Goal: Task Accomplishment & Management: Manage account settings

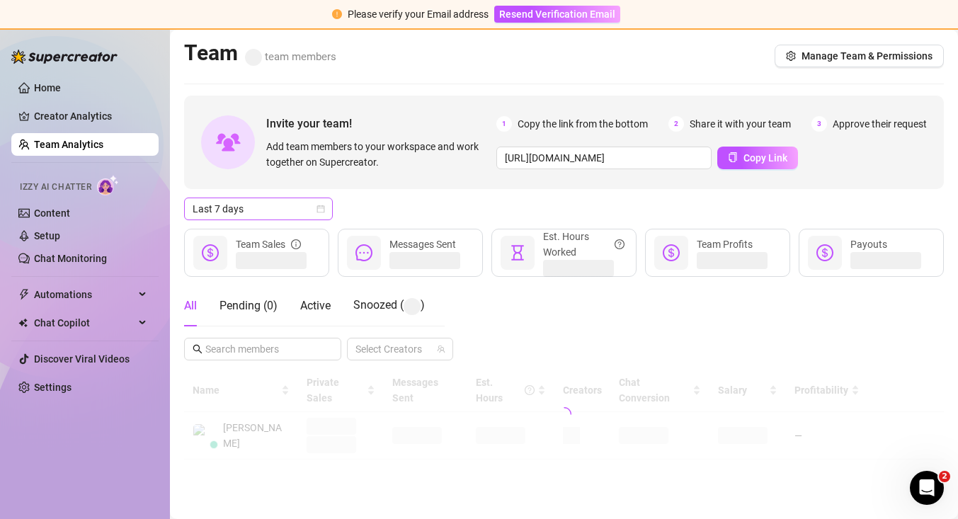
click at [247, 207] on span "Last 7 days" at bounding box center [259, 208] width 132 height 21
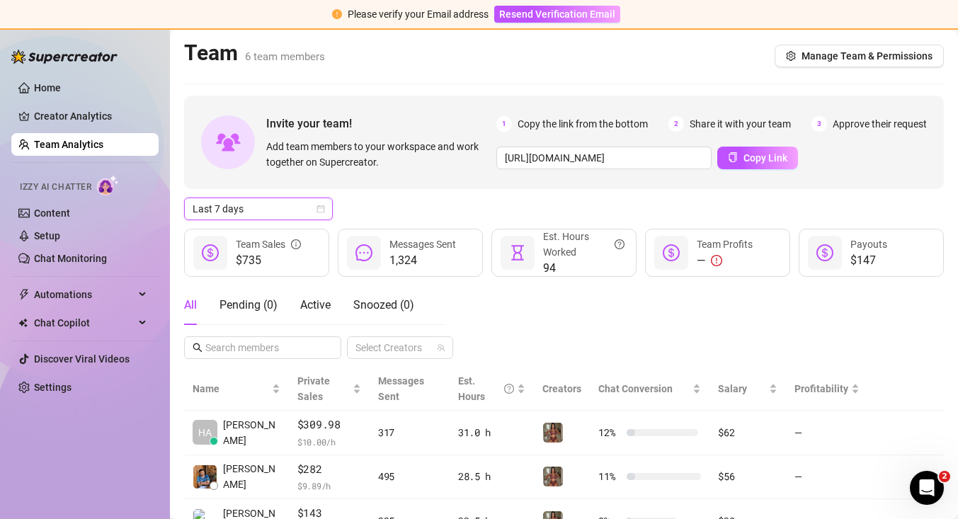
click at [250, 216] on span "Last 7 days" at bounding box center [259, 208] width 132 height 21
click at [315, 213] on span "Last 7 days" at bounding box center [259, 208] width 132 height 21
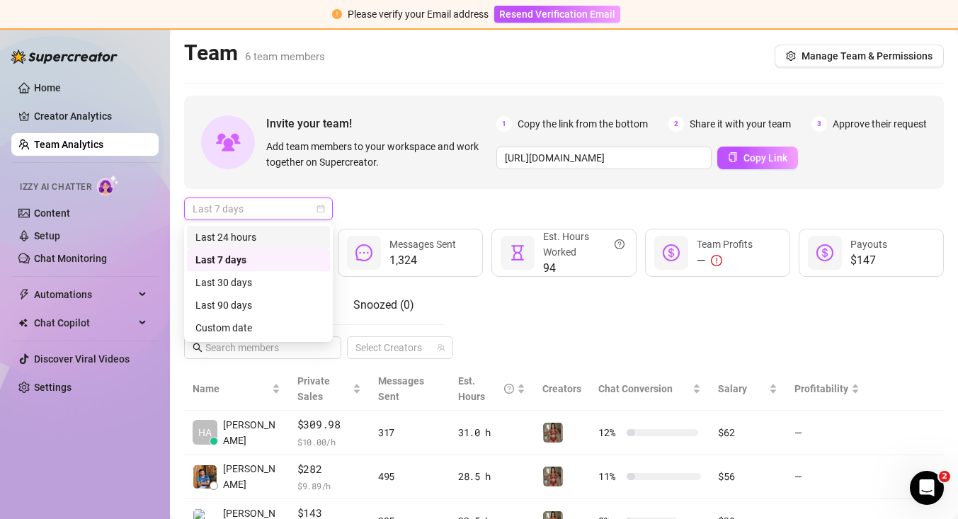
click at [307, 232] on div "Last 24 hours" at bounding box center [258, 237] width 126 height 16
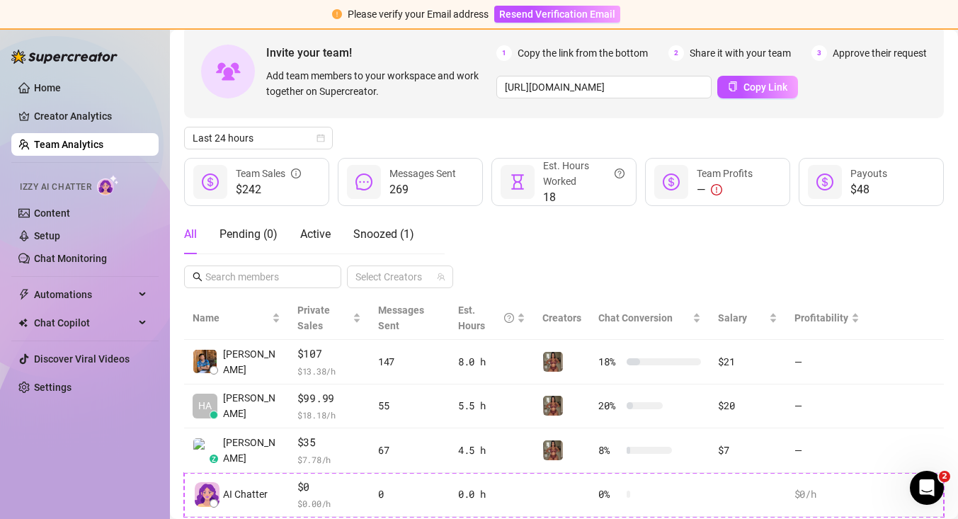
scroll to position [71, 0]
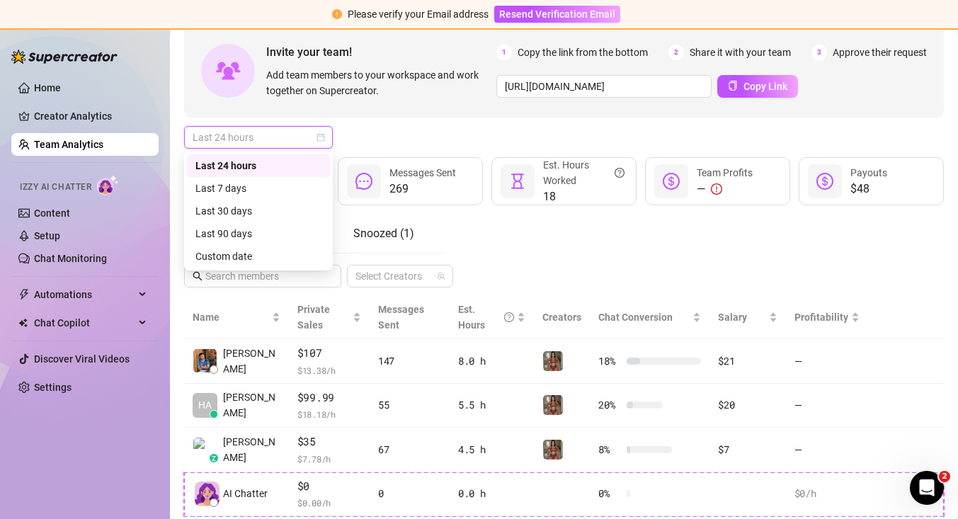
click at [317, 145] on span "Last 24 hours" at bounding box center [259, 137] width 132 height 21
click at [305, 167] on div "Last 24 hours" at bounding box center [258, 166] width 126 height 16
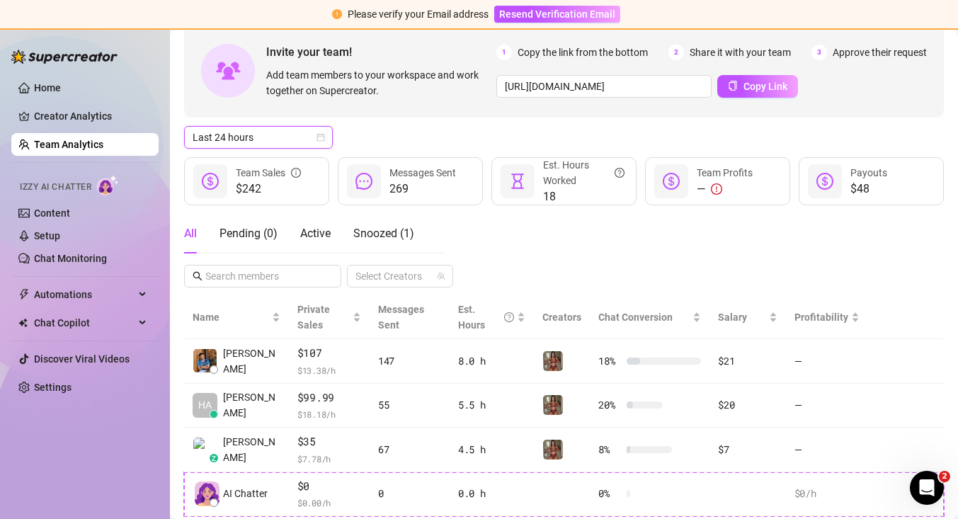
click at [383, 126] on div "Last 24 hours Last 24 hours" at bounding box center [563, 137] width 759 height 23
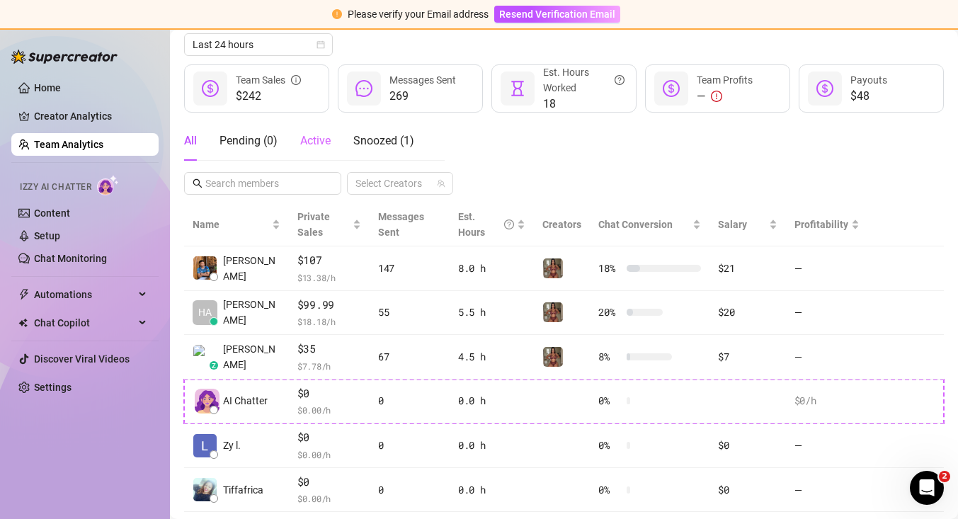
scroll to position [137, 0]
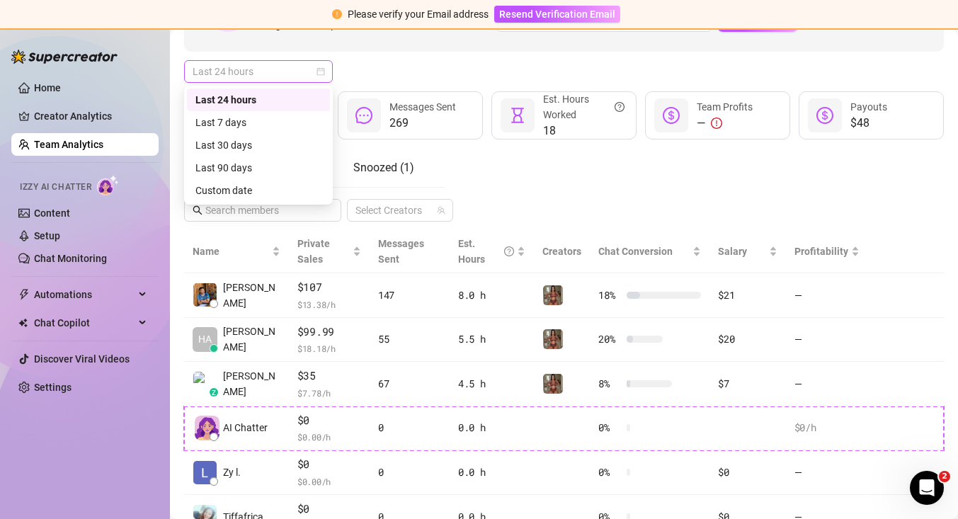
click at [322, 81] on span "Last 24 hours" at bounding box center [259, 71] width 132 height 21
click at [312, 113] on div "Last 7 days" at bounding box center [258, 122] width 143 height 23
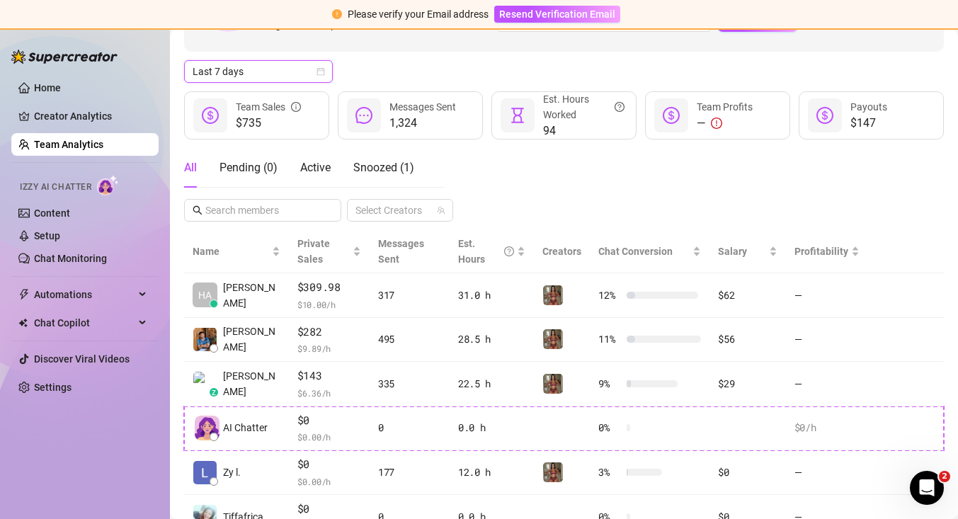
click at [321, 74] on icon "calendar" at bounding box center [320, 71] width 8 height 8
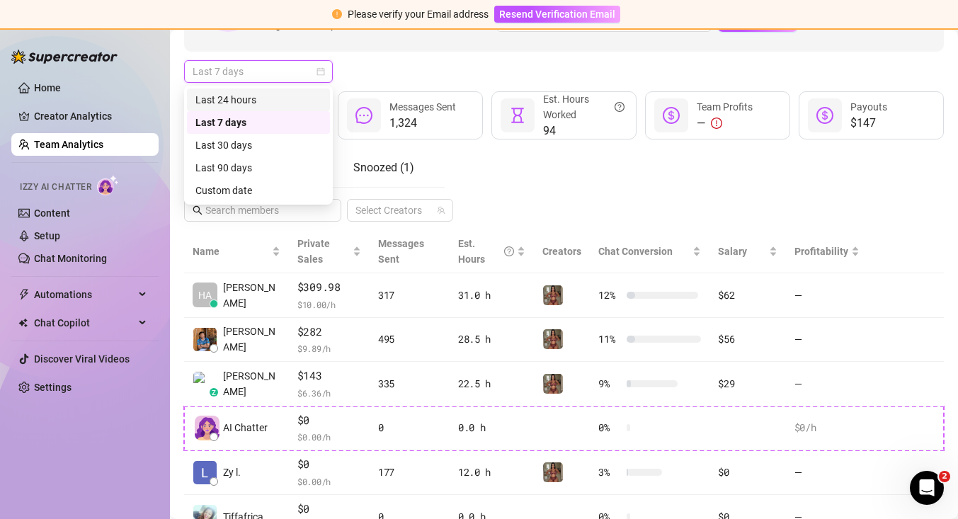
click at [310, 99] on div "Last 24 hours" at bounding box center [258, 100] width 126 height 16
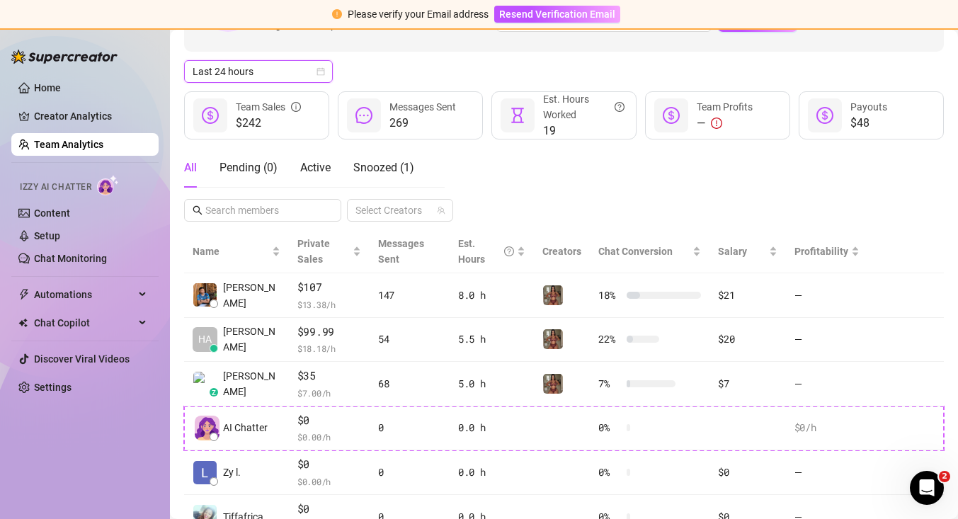
click at [585, 210] on div "All Pending ( 0 ) Active Snoozed ( 1 ) Select Creators" at bounding box center [563, 185] width 759 height 74
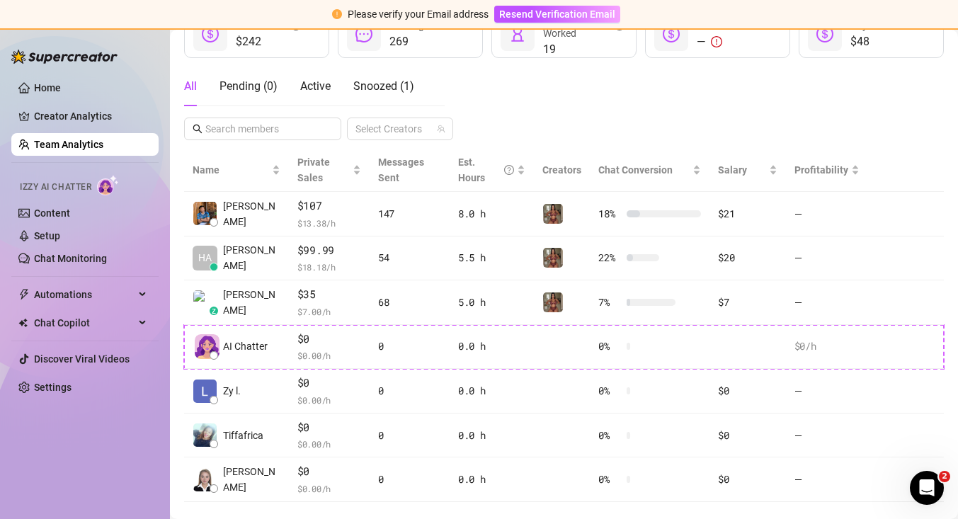
scroll to position [234, 0]
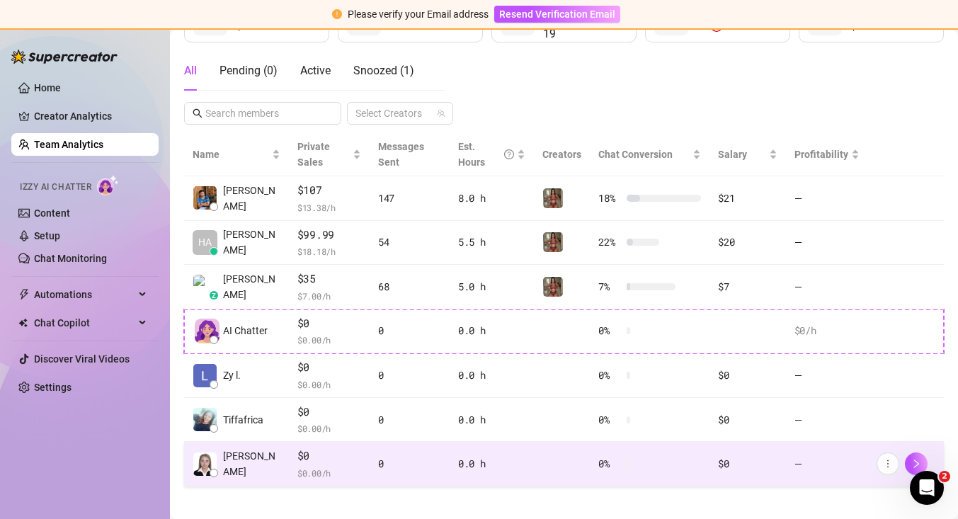
click at [437, 464] on td "0" at bounding box center [409, 464] width 80 height 45
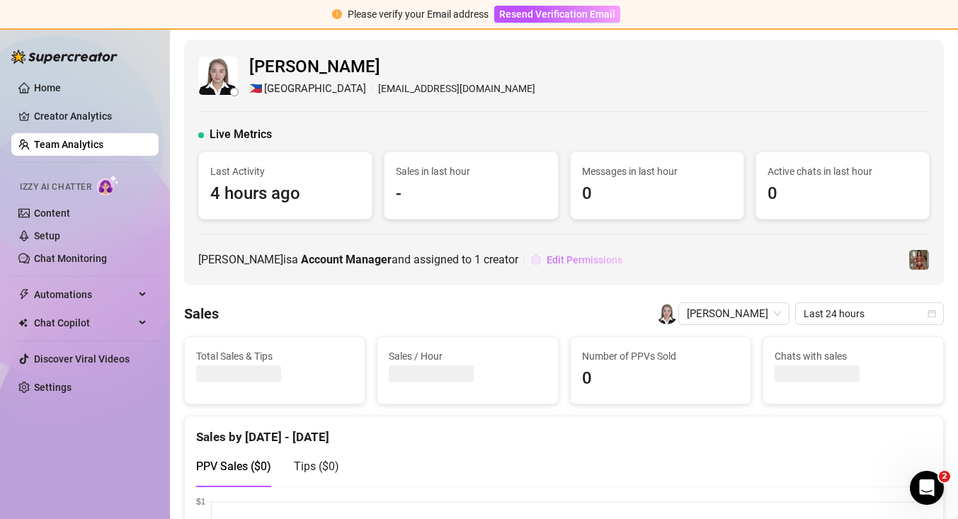
click at [569, 259] on span "Edit Permissions" at bounding box center [584, 259] width 76 height 11
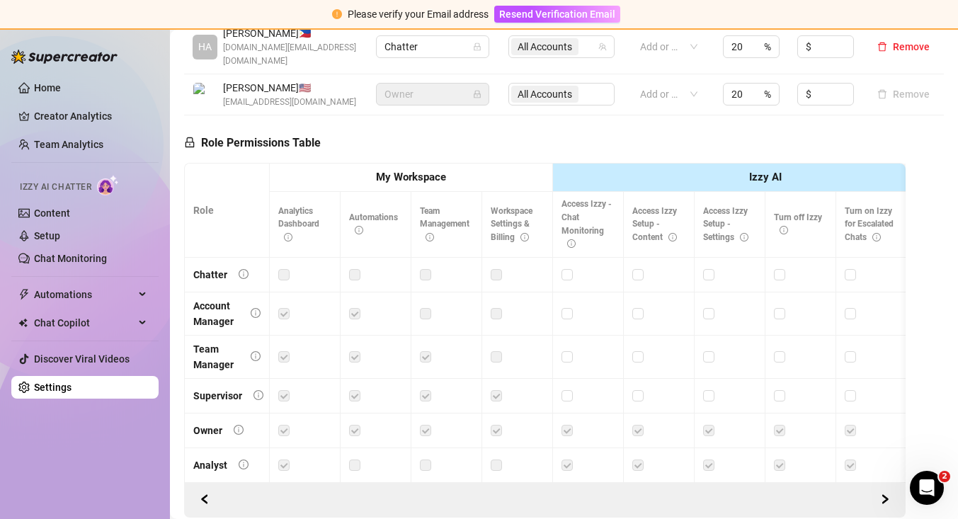
scroll to position [532, 0]
click at [431, 307] on div at bounding box center [446, 315] width 53 height 16
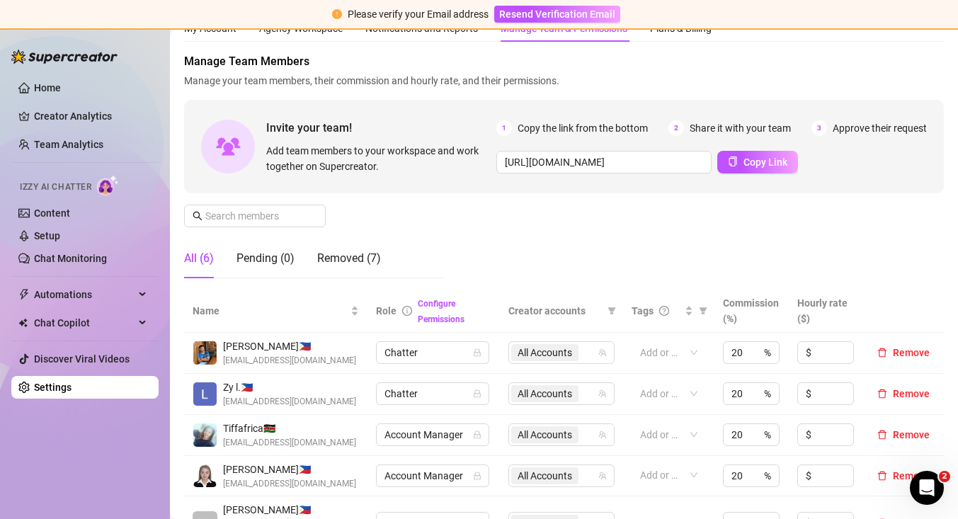
scroll to position [84, 0]
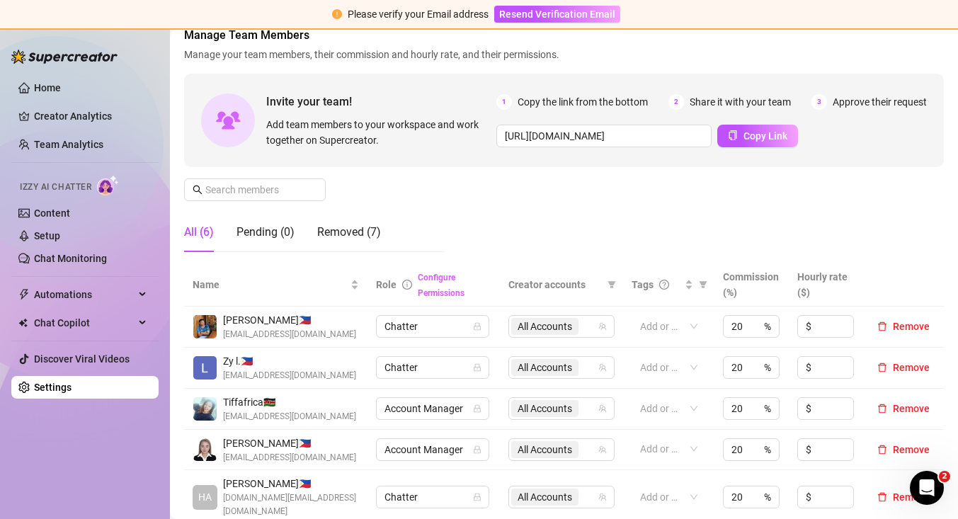
click at [447, 273] on link "Configure Permissions" at bounding box center [441, 285] width 47 height 25
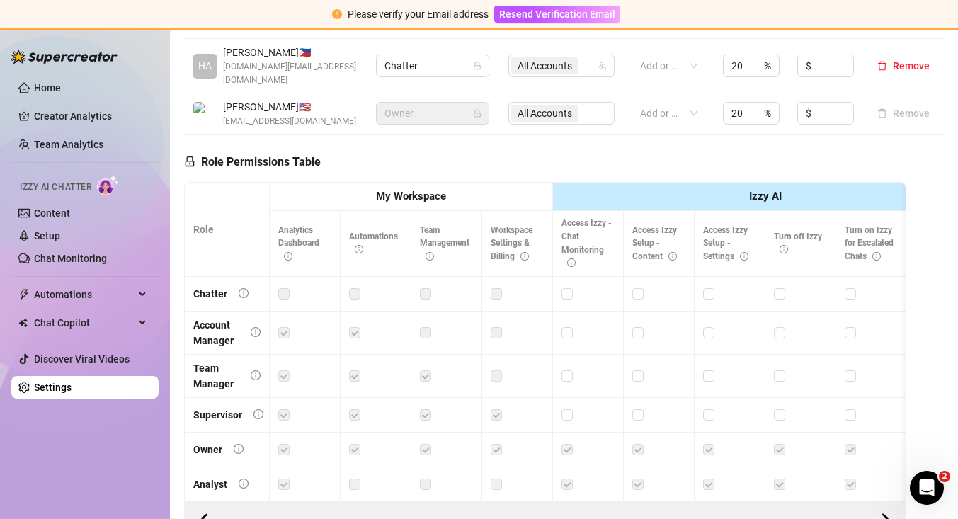
scroll to position [578, 0]
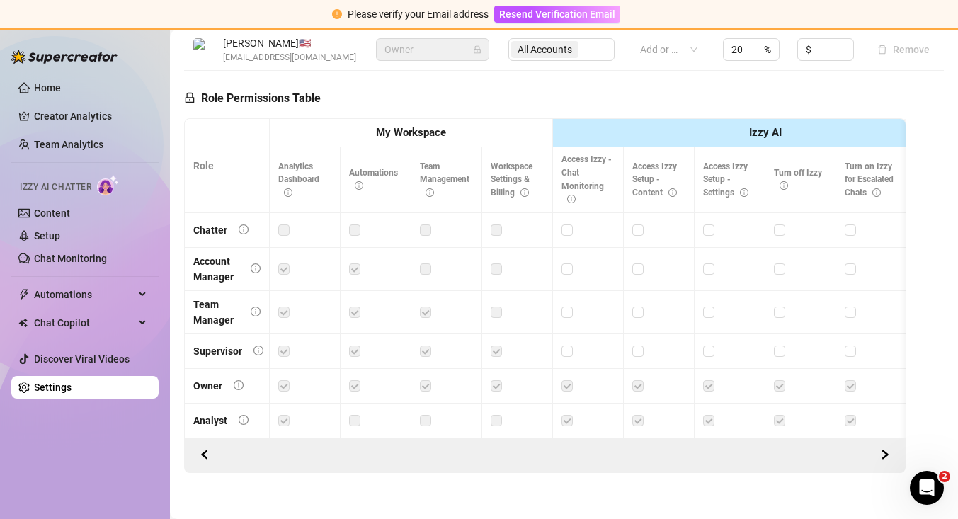
click at [426, 222] on label at bounding box center [425, 230] width 11 height 16
click at [884, 450] on icon "right" at bounding box center [885, 454] width 5 height 8
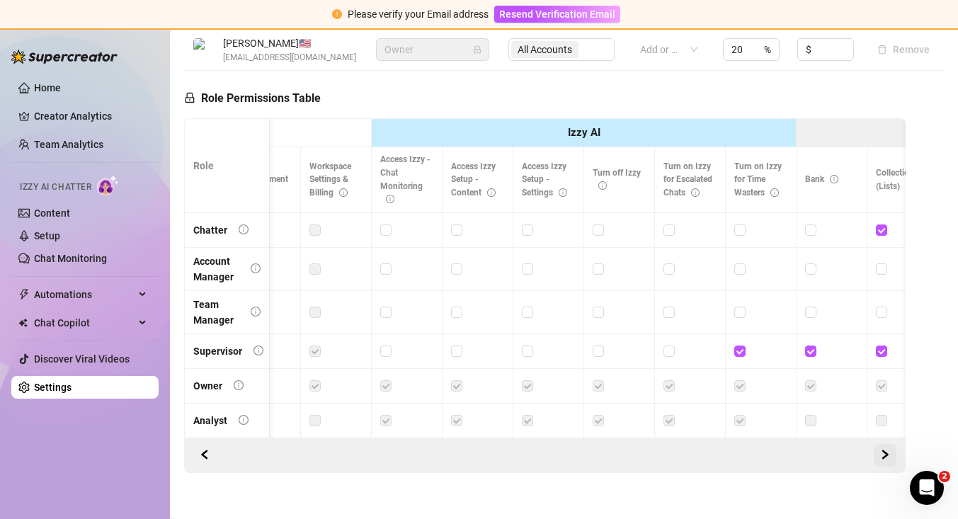
scroll to position [0, 212]
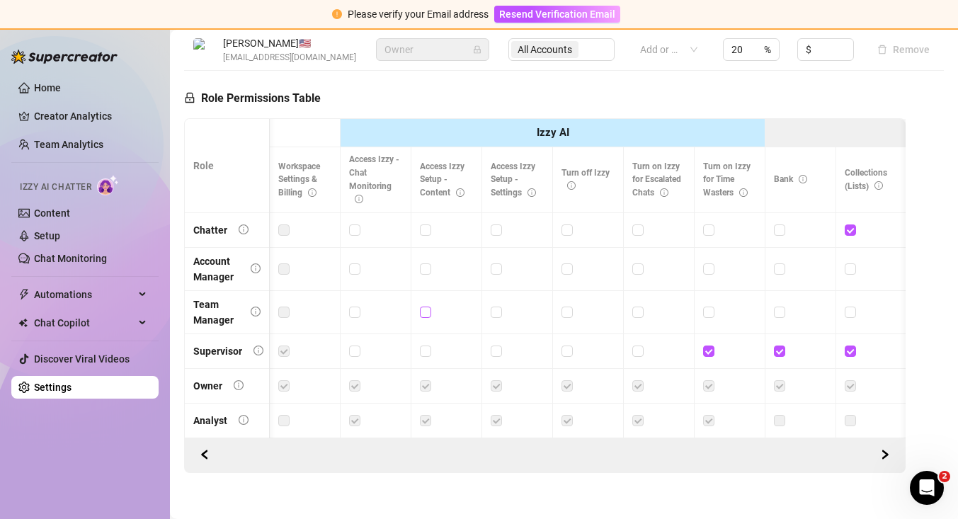
click at [428, 306] on input "checkbox" at bounding box center [425, 311] width 10 height 10
checkbox input "false"
click at [289, 304] on label at bounding box center [283, 312] width 11 height 16
click at [710, 345] on input "checkbox" at bounding box center [708, 350] width 10 height 10
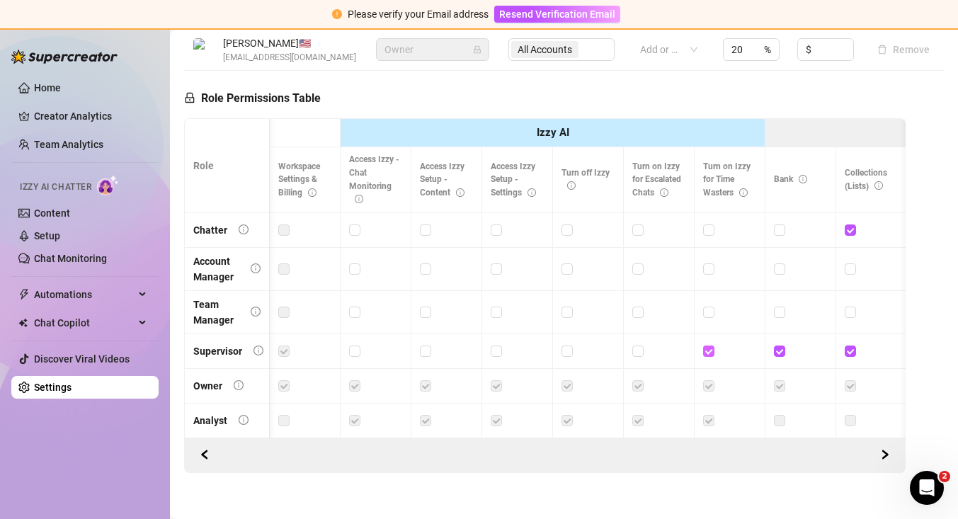
checkbox input "false"
click at [889, 449] on icon "right" at bounding box center [885, 454] width 10 height 10
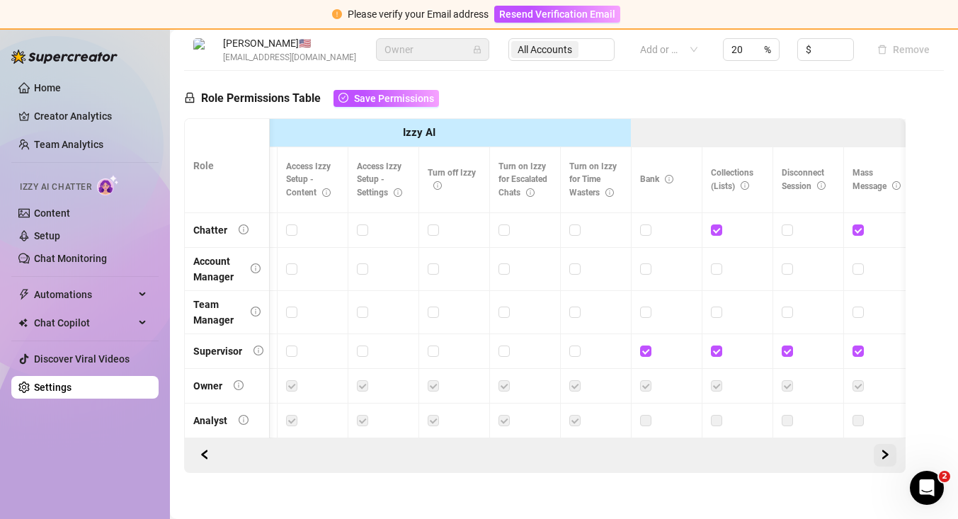
scroll to position [0, 425]
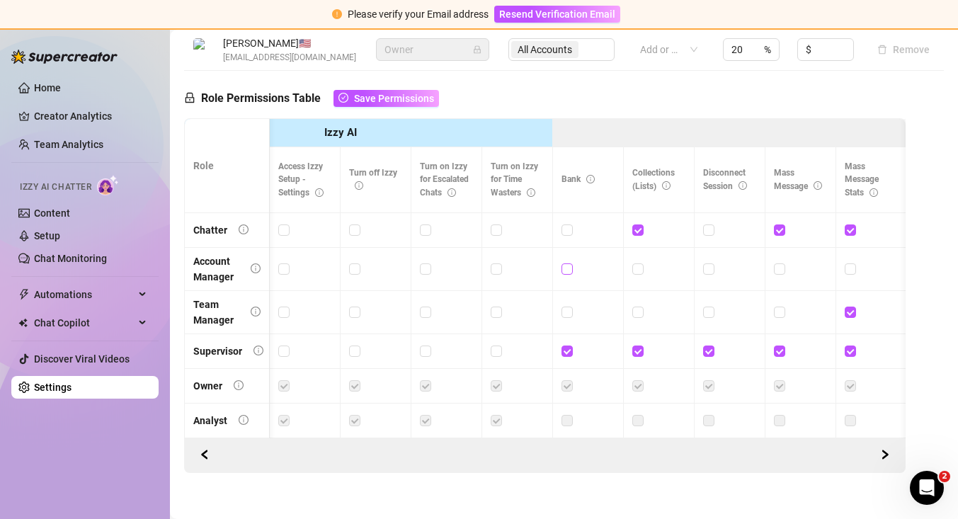
click at [567, 263] on span at bounding box center [566, 268] width 11 height 11
click at [567, 263] on input "checkbox" at bounding box center [566, 268] width 10 height 10
checkbox input "true"
click at [634, 261] on label at bounding box center [637, 269] width 11 height 16
click at [634, 263] on input "checkbox" at bounding box center [637, 268] width 10 height 10
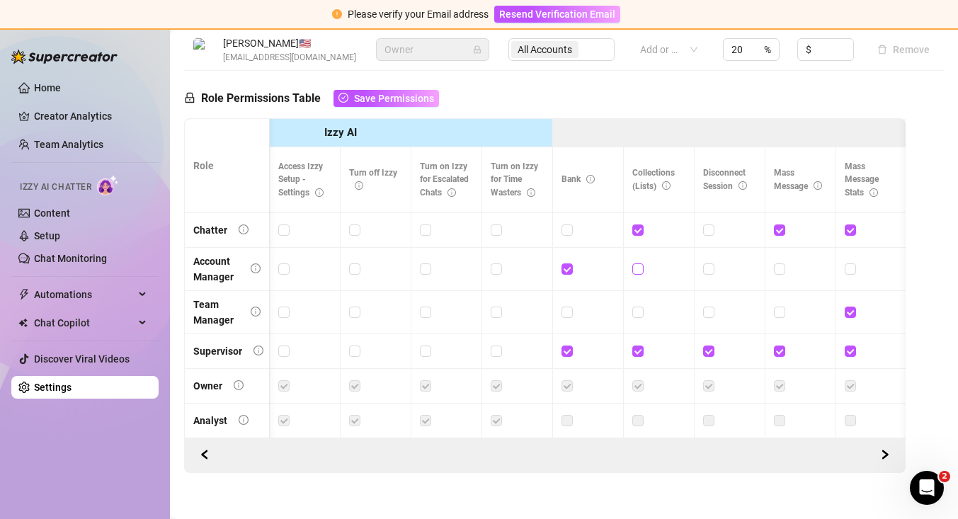
checkbox input "true"
click at [784, 263] on span at bounding box center [779, 268] width 11 height 11
click at [784, 263] on input "checkbox" at bounding box center [779, 268] width 10 height 10
checkbox input "true"
click at [849, 263] on input "checkbox" at bounding box center [849, 268] width 10 height 10
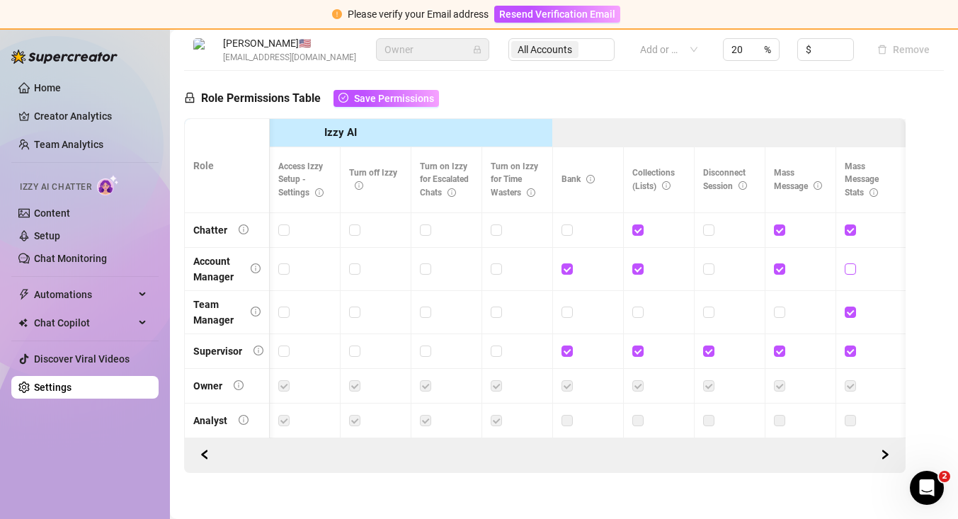
checkbox input "true"
click at [881, 449] on icon "right" at bounding box center [885, 454] width 10 height 10
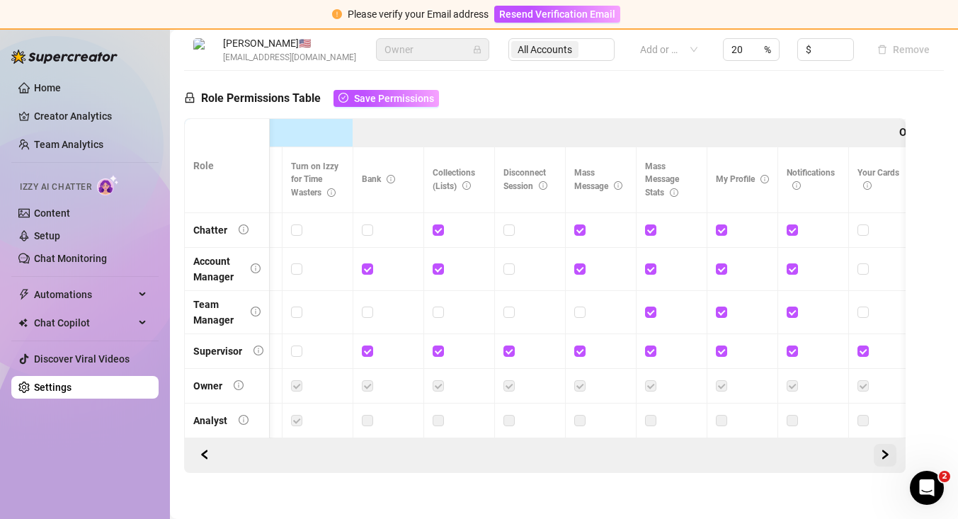
scroll to position [0, 637]
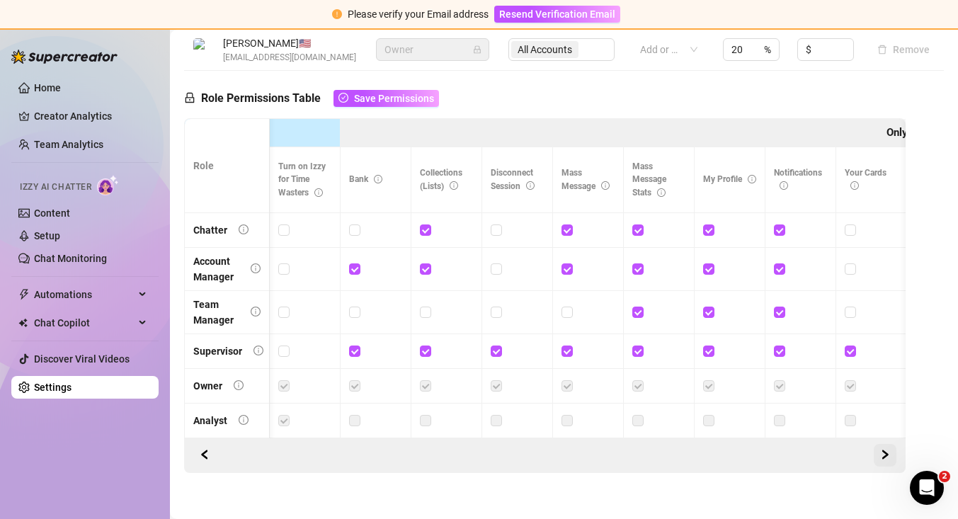
click at [881, 449] on icon "right" at bounding box center [885, 454] width 10 height 10
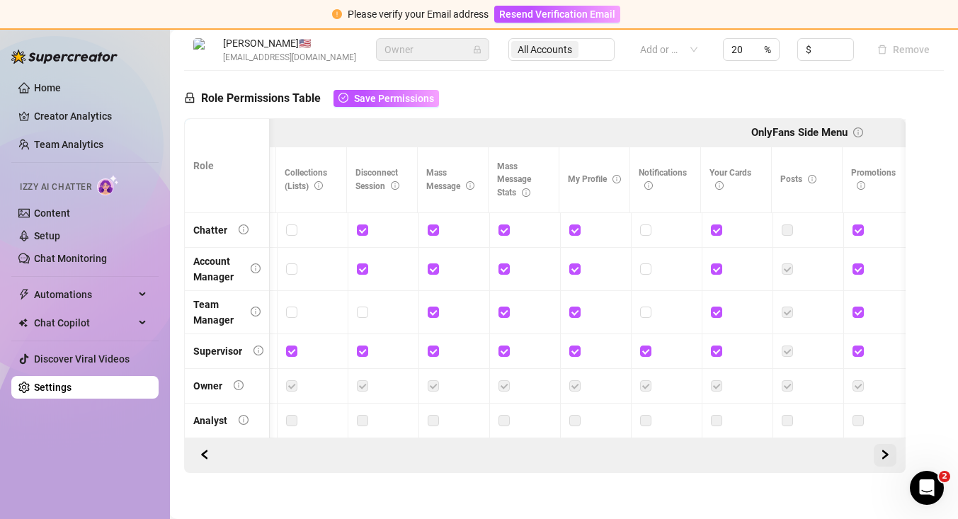
scroll to position [0, 0]
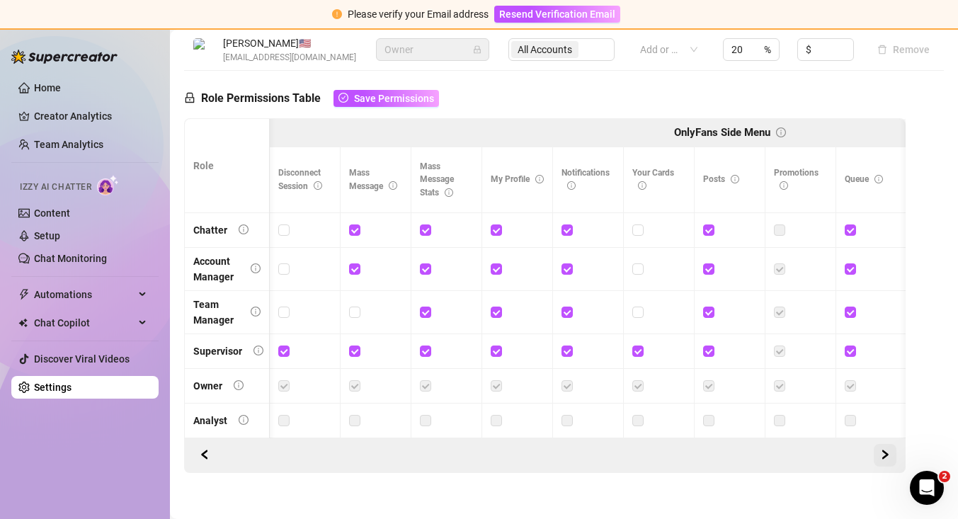
click at [881, 449] on icon "right" at bounding box center [885, 454] width 10 height 10
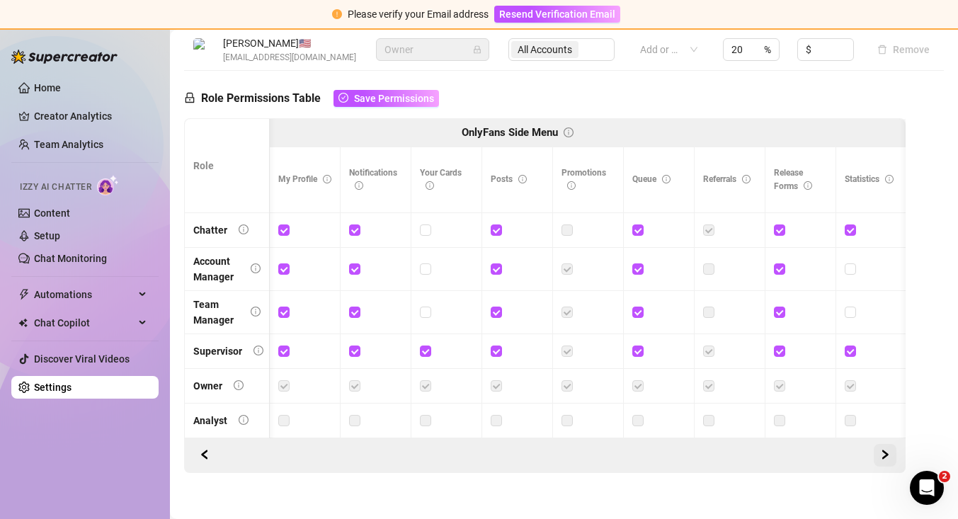
click at [881, 449] on icon "right" at bounding box center [885, 454] width 10 height 10
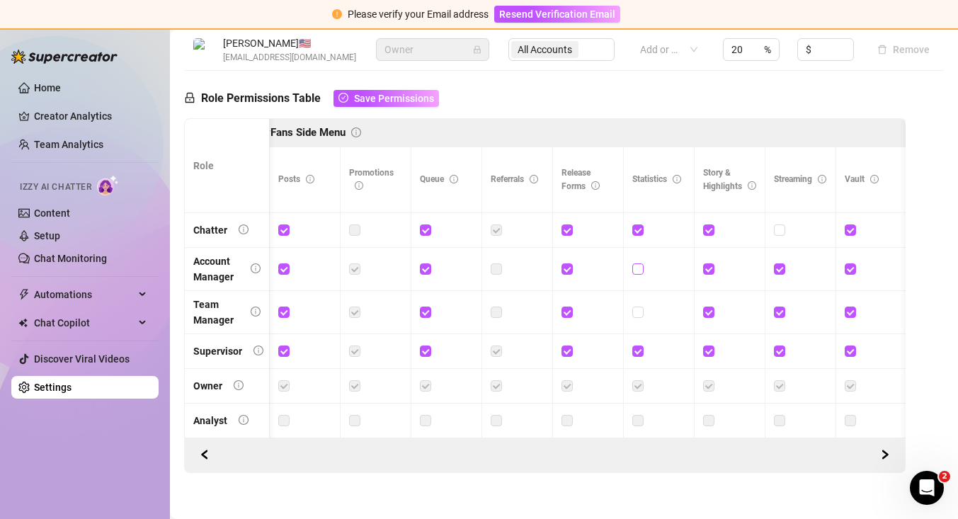
click at [636, 263] on input "checkbox" at bounding box center [637, 268] width 10 height 10
checkbox input "true"
click at [638, 304] on label at bounding box center [637, 312] width 11 height 16
click at [638, 306] on input "checkbox" at bounding box center [637, 311] width 10 height 10
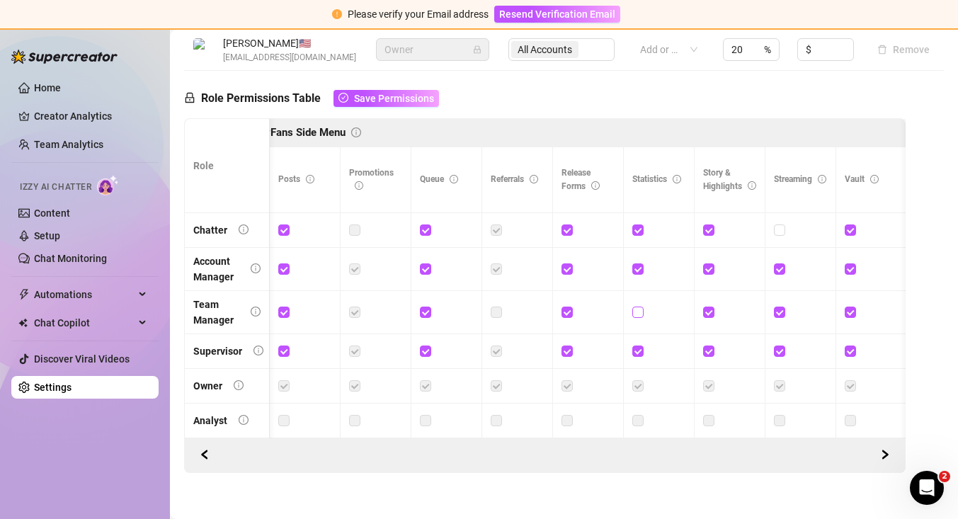
checkbox input "true"
click at [776, 263] on input "checkbox" at bounding box center [779, 268] width 10 height 10
checkbox input "false"
click at [780, 304] on label at bounding box center [779, 312] width 11 height 16
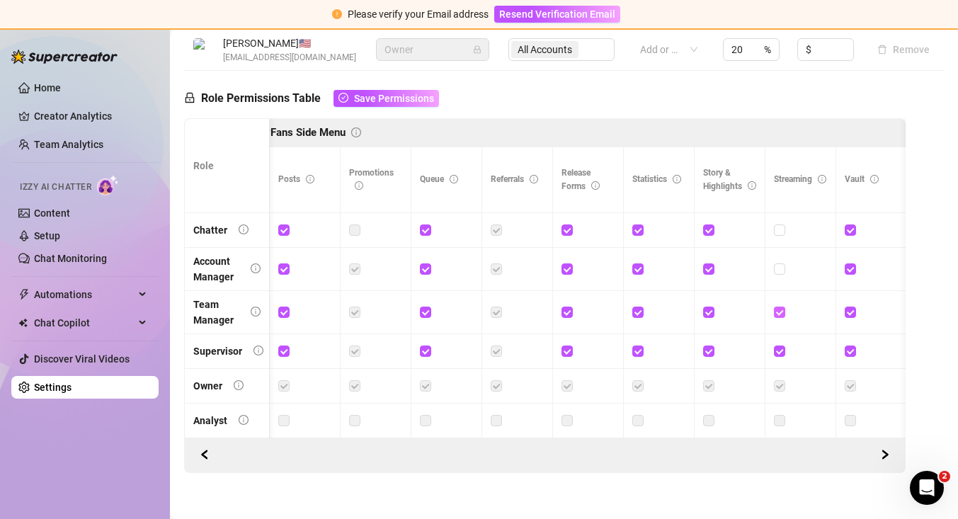
click at [780, 306] on input "checkbox" at bounding box center [779, 311] width 10 height 10
checkbox input "false"
click at [780, 345] on input "checkbox" at bounding box center [779, 350] width 10 height 10
checkbox input "false"
click at [890, 449] on icon "right" at bounding box center [885, 454] width 10 height 10
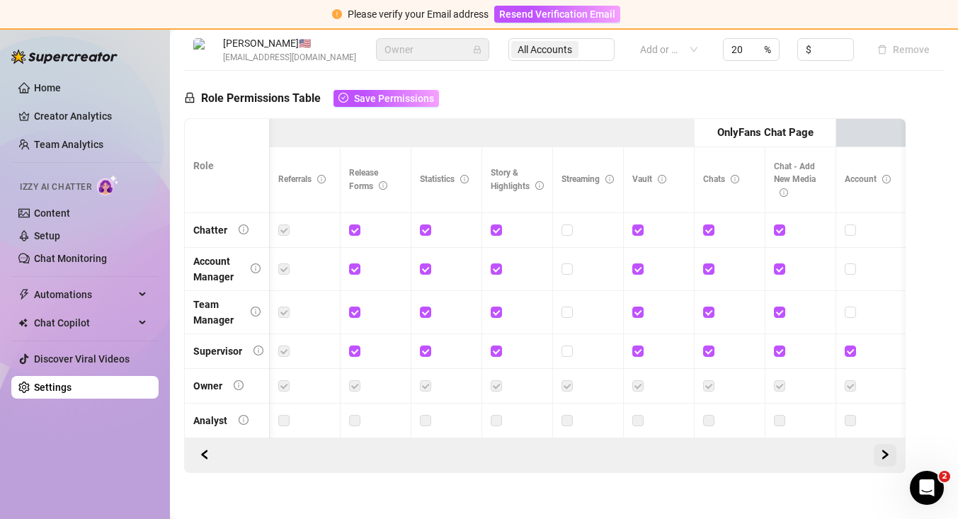
click at [890, 449] on icon "right" at bounding box center [885, 454] width 10 height 10
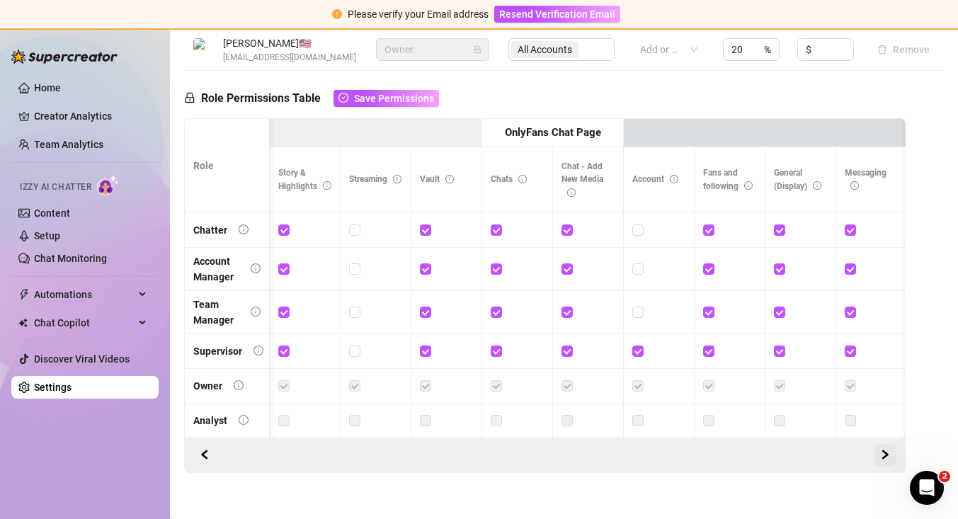
click at [890, 449] on icon "right" at bounding box center [885, 454] width 10 height 10
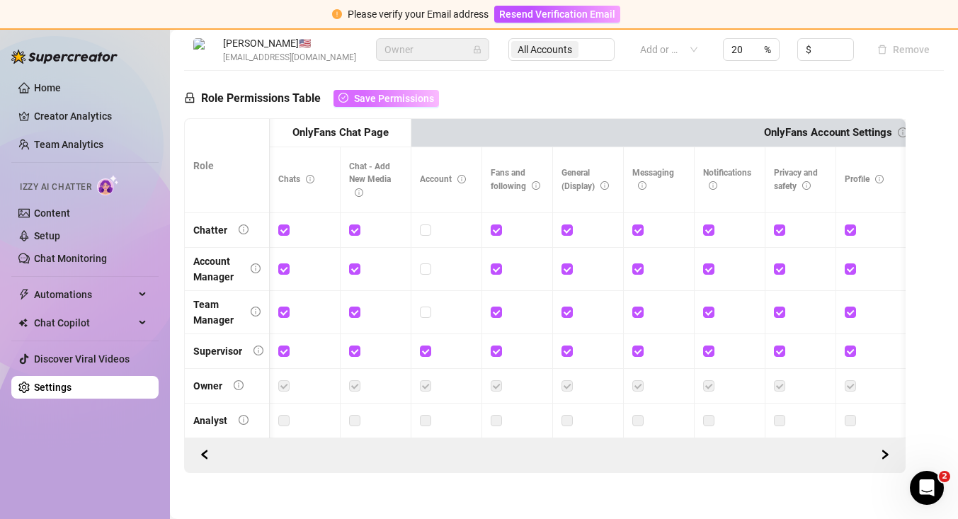
click at [420, 93] on span "Save Permissions" at bounding box center [394, 98] width 80 height 11
